Goal: Task Accomplishment & Management: Complete application form

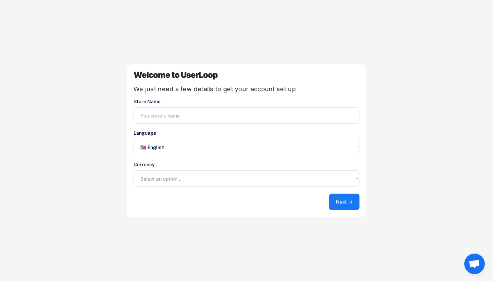
select select ""en""
click at [172, 112] on input "input" at bounding box center [246, 115] width 226 height 16
type input "Mova tech"
select select ""fr""
select select ""1348695171700984260__LOOKUP__1635527639173x833446490375085600""
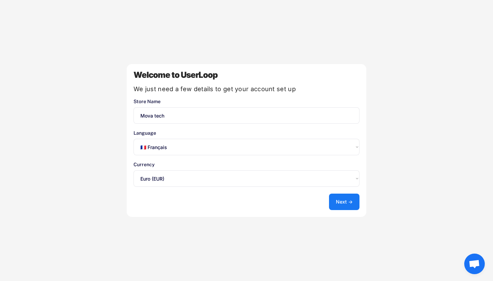
click at [350, 199] on button "Next →" at bounding box center [344, 201] width 30 height 16
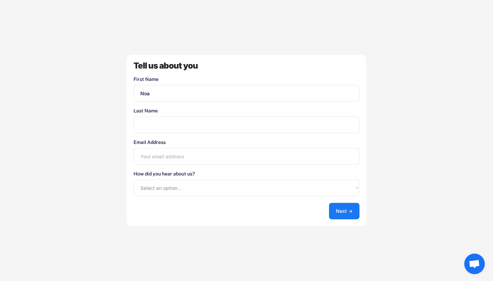
type input "Noa"
click at [302, 115] on div "Last Name" at bounding box center [246, 120] width 226 height 25
type input "Bonnefille"
type input "[EMAIL_ADDRESS][DOMAIN_NAME]"
select select ""other""
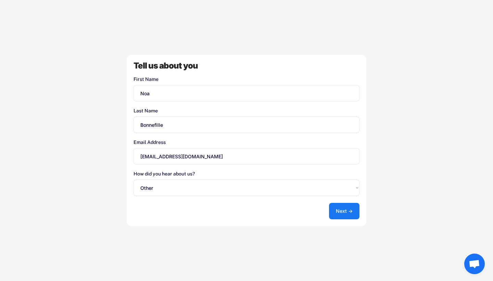
click at [342, 208] on button "Next →" at bounding box center [344, 211] width 30 height 16
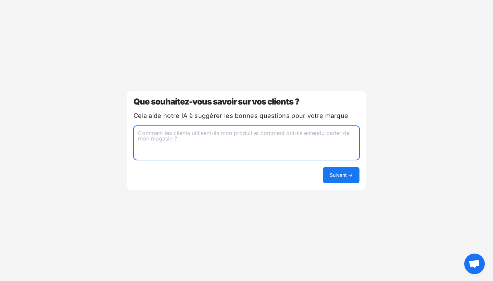
click at [286, 133] on textarea at bounding box center [246, 143] width 226 height 34
type textarea "comment ils ont entendu de mon site, et du rapport qualité prix"
click at [352, 168] on button "Suivant →" at bounding box center [341, 175] width 37 height 16
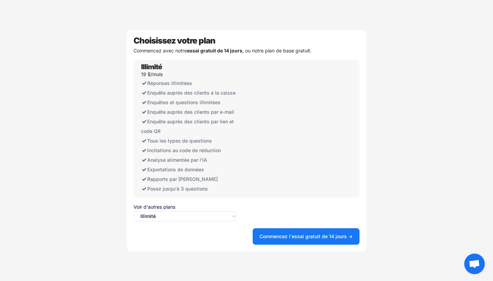
select select ""free0""
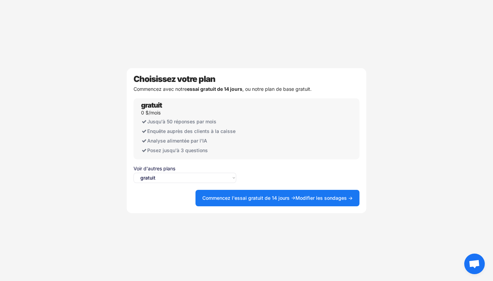
click at [220, 194] on button "Commencez l'essai gratuit de 14 jours → Modifier les sondages →" at bounding box center [277, 198] width 164 height 16
click at [235, 196] on button "Commencez l'essai gratuit de 14 jours → Modifier les sondages →" at bounding box center [277, 198] width 164 height 16
click at [221, 196] on button "Commencez l'essai gratuit de 14 jours → Modifier les sondages →" at bounding box center [277, 198] width 164 height 16
